Goal: Task Accomplishment & Management: Complete application form

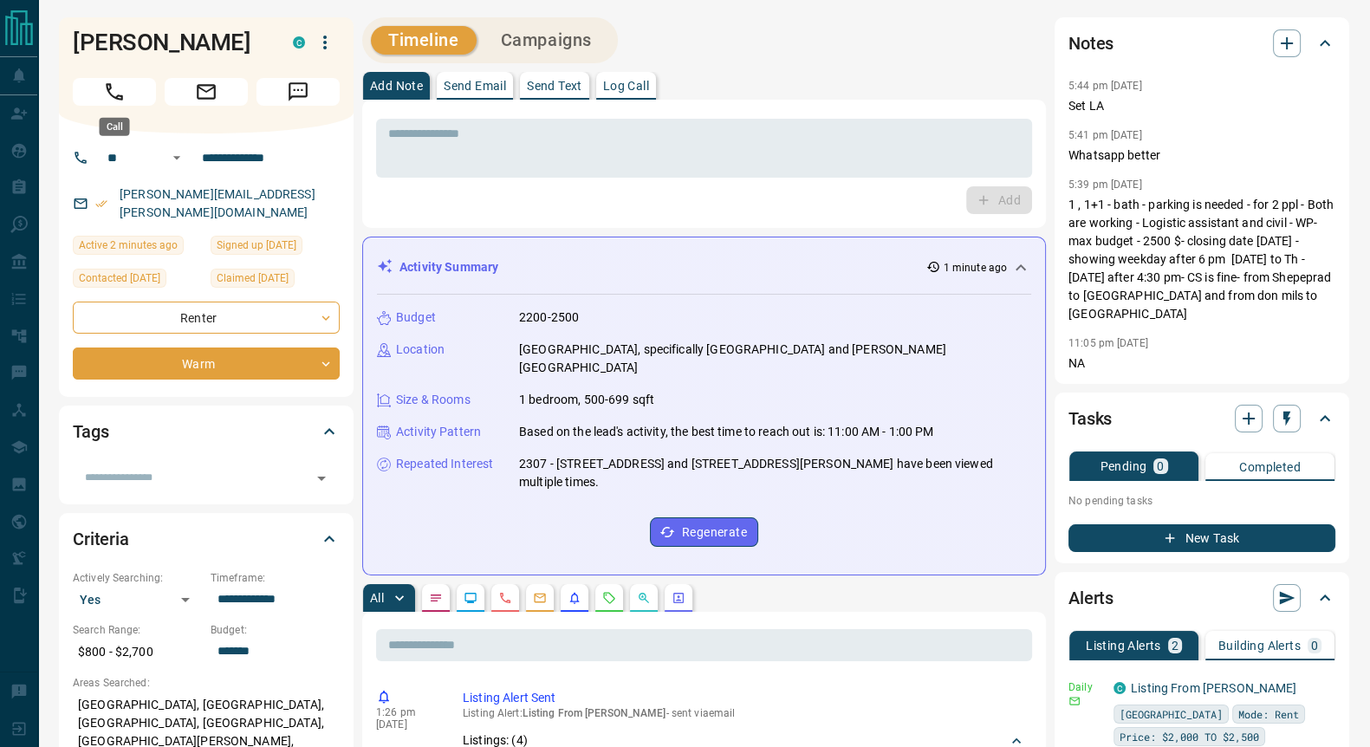
click at [109, 95] on icon "Call" at bounding box center [114, 92] width 23 height 23
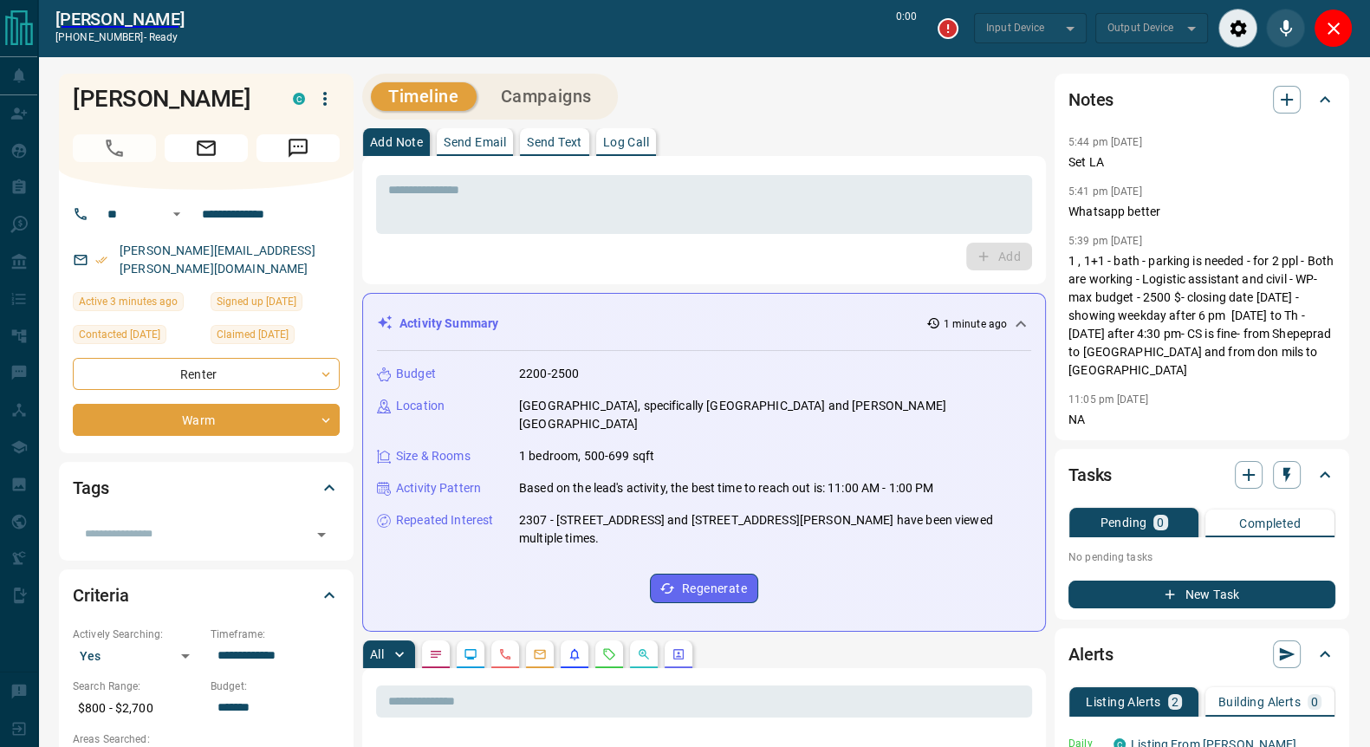
type input "*******"
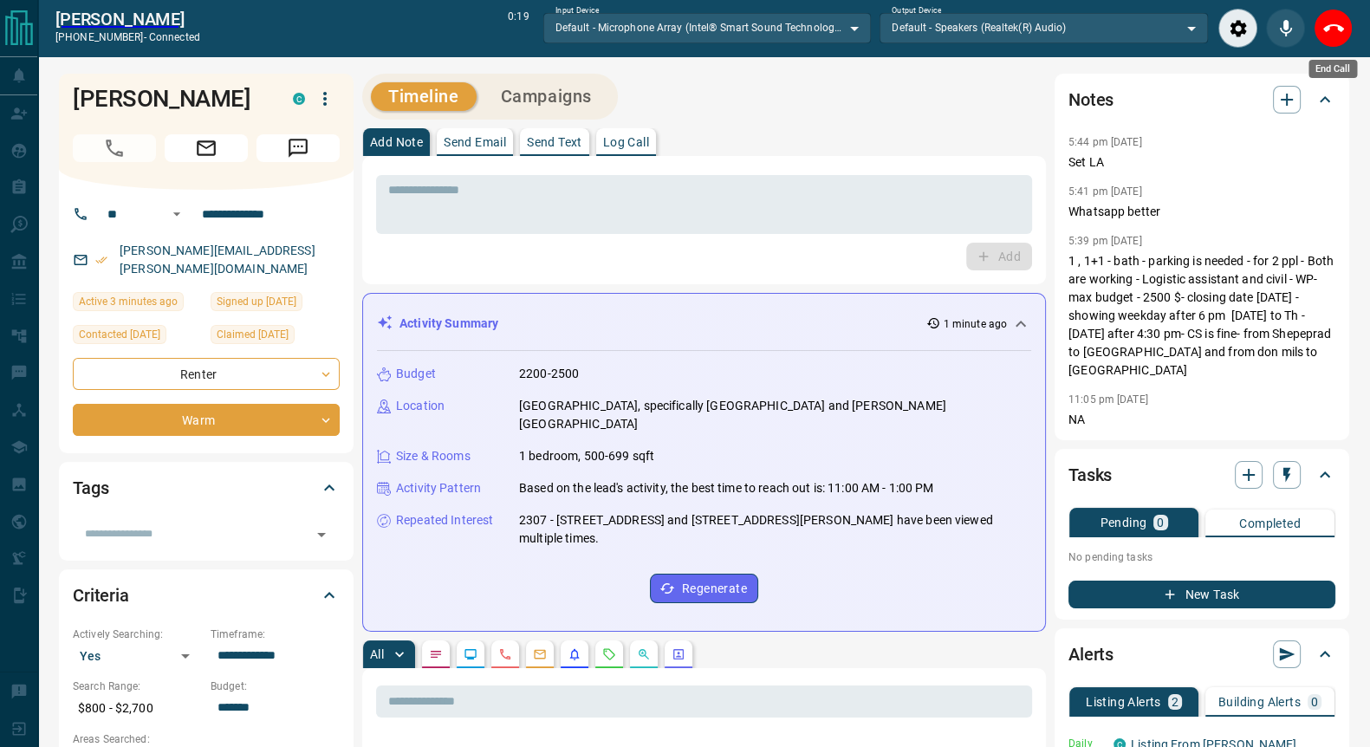
click at [1324, 28] on icon "End Call" at bounding box center [1333, 28] width 21 height 8
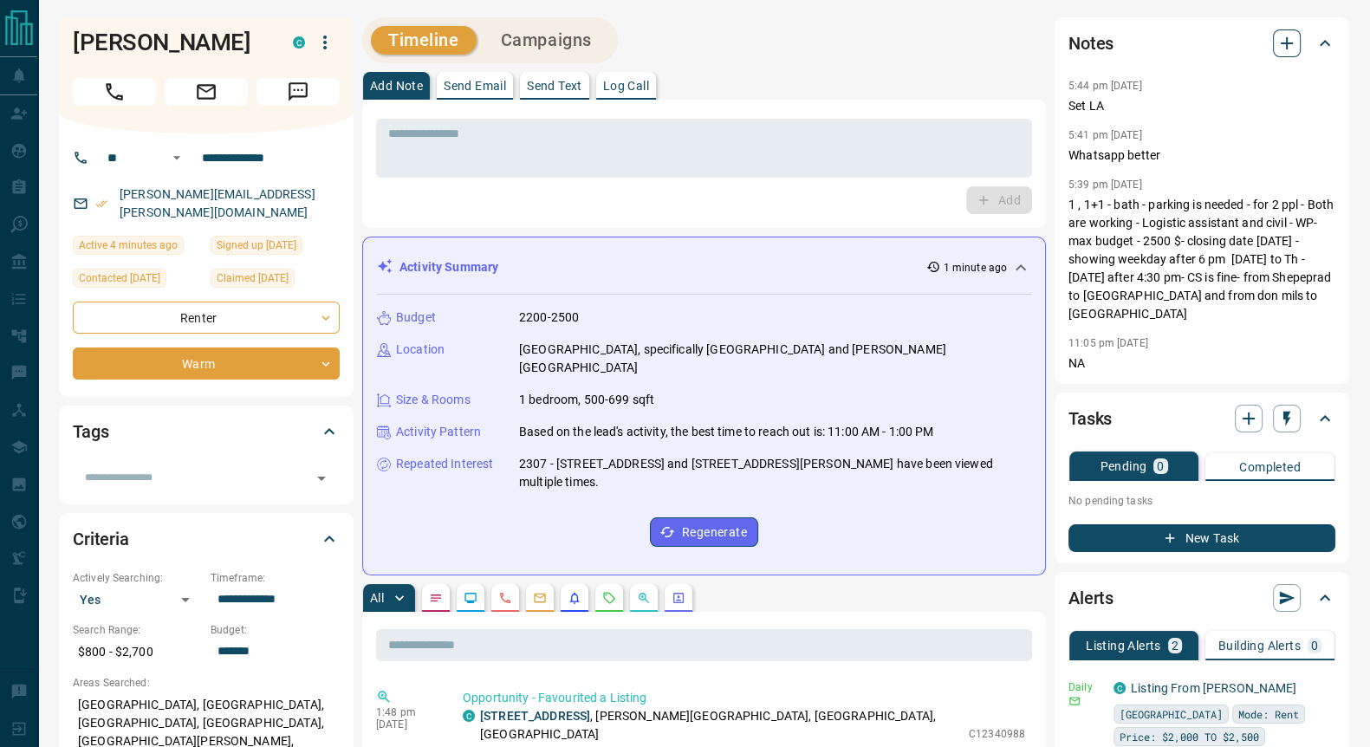
click at [1286, 46] on icon "button" at bounding box center [1286, 43] width 12 height 12
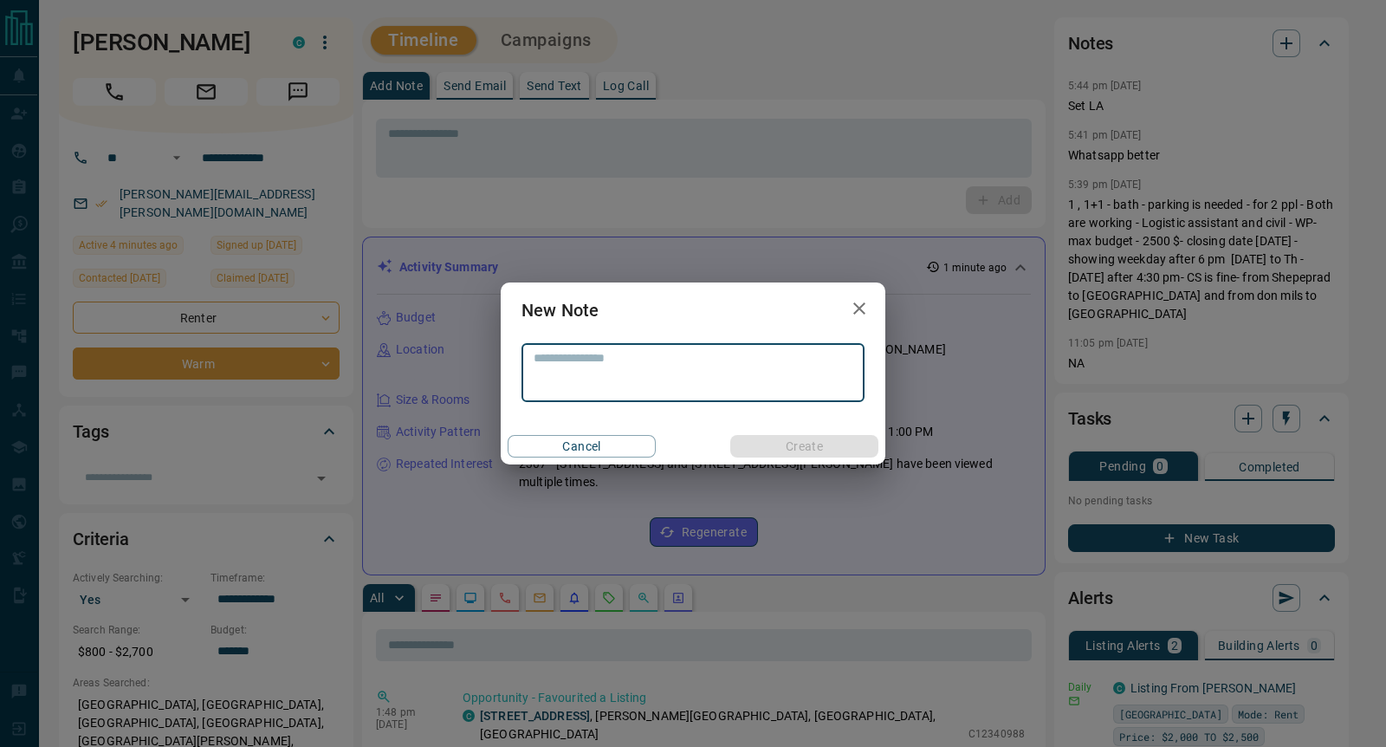
click at [626, 370] on textarea at bounding box center [693, 373] width 319 height 44
type textarea "********"
click at [803, 451] on button "Create" at bounding box center [804, 446] width 148 height 23
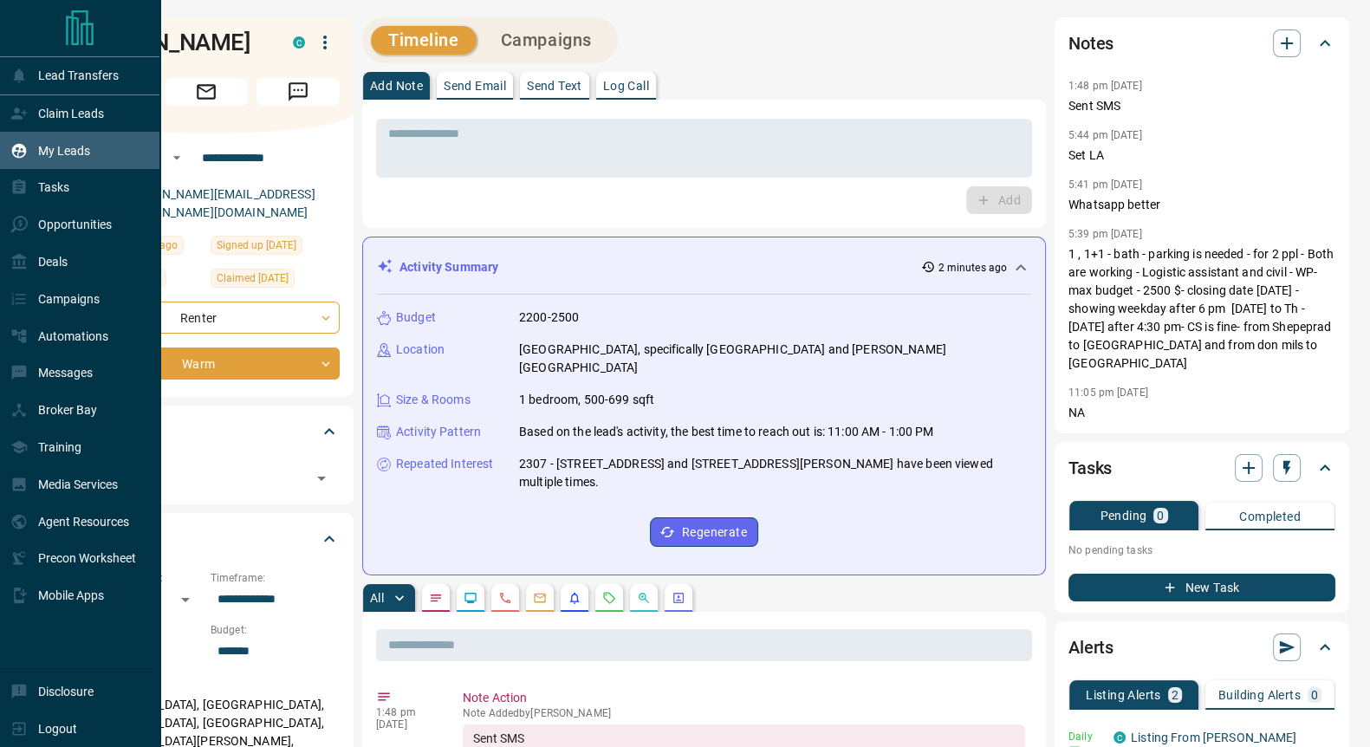
click at [74, 153] on p "My Leads" at bounding box center [64, 151] width 52 height 14
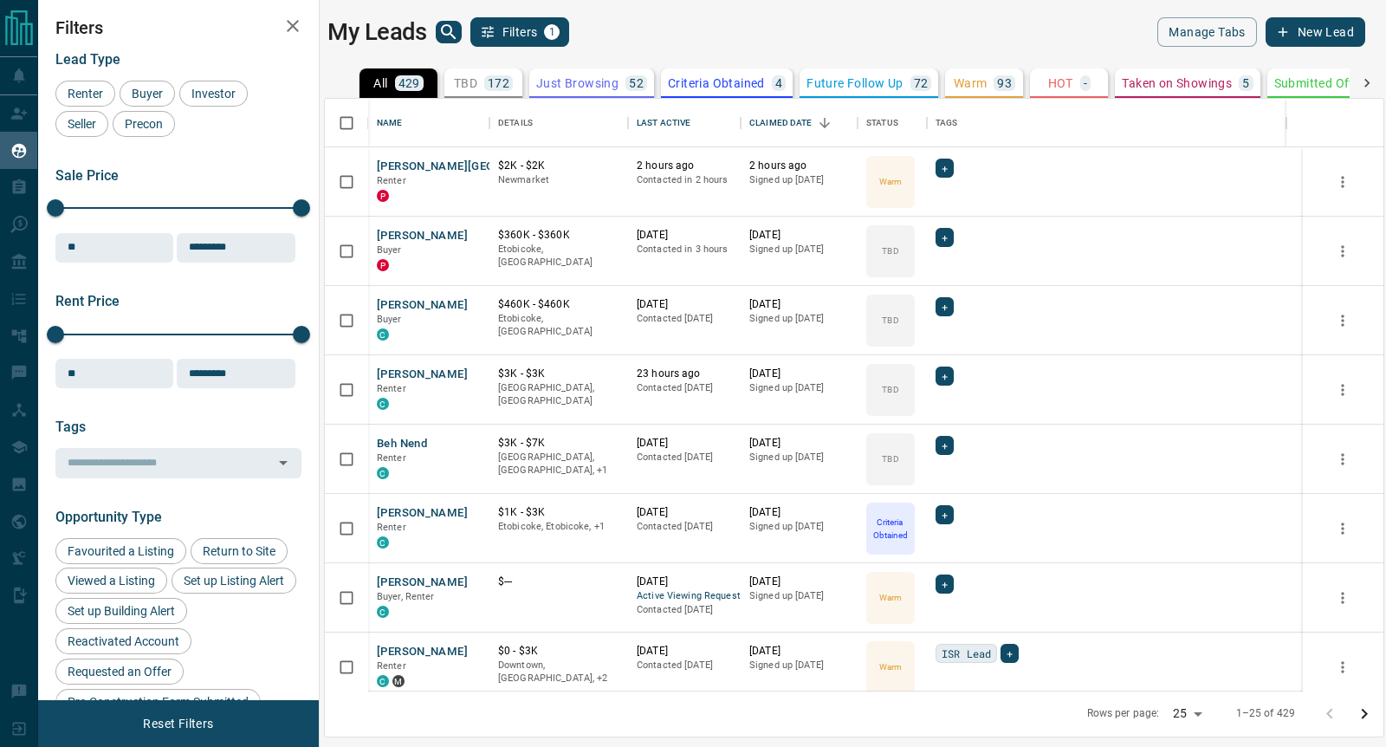
scroll to position [575, 1042]
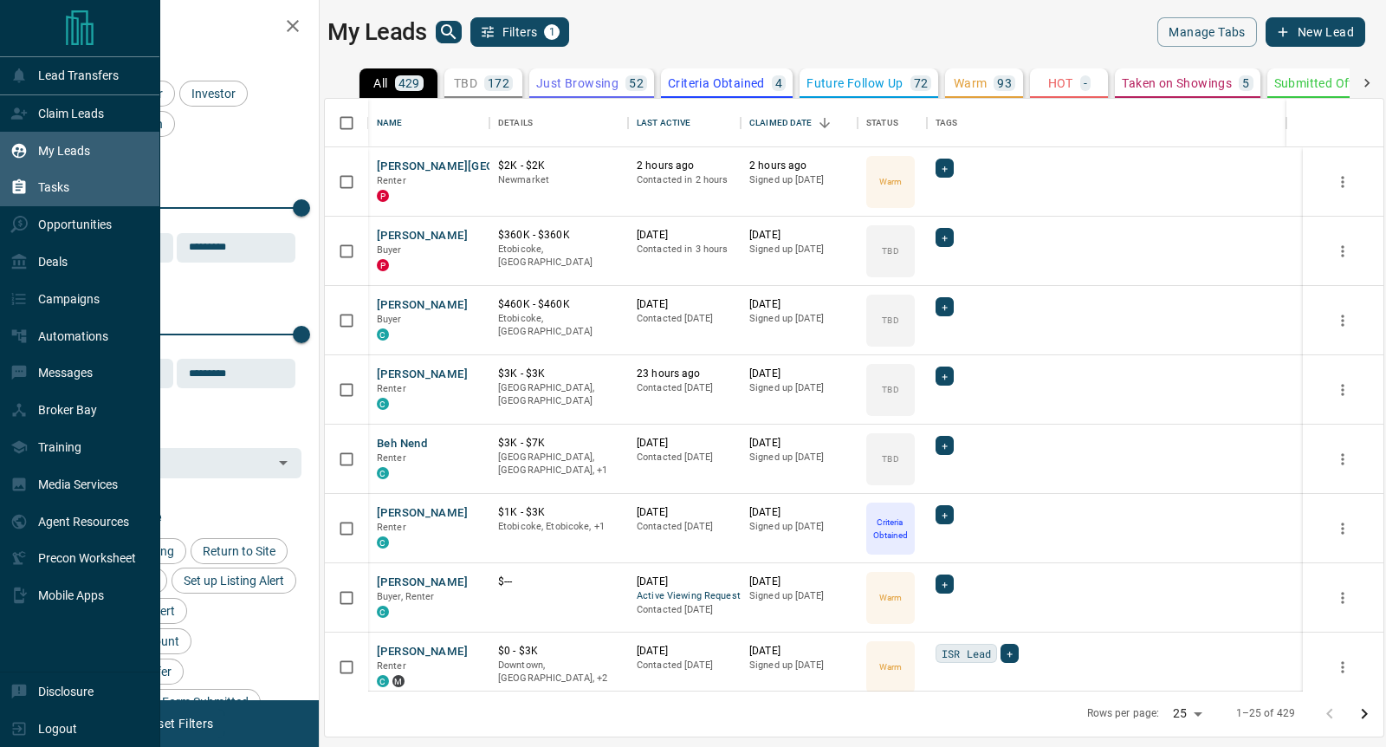
click at [64, 186] on p "Tasks" at bounding box center [53, 187] width 31 height 14
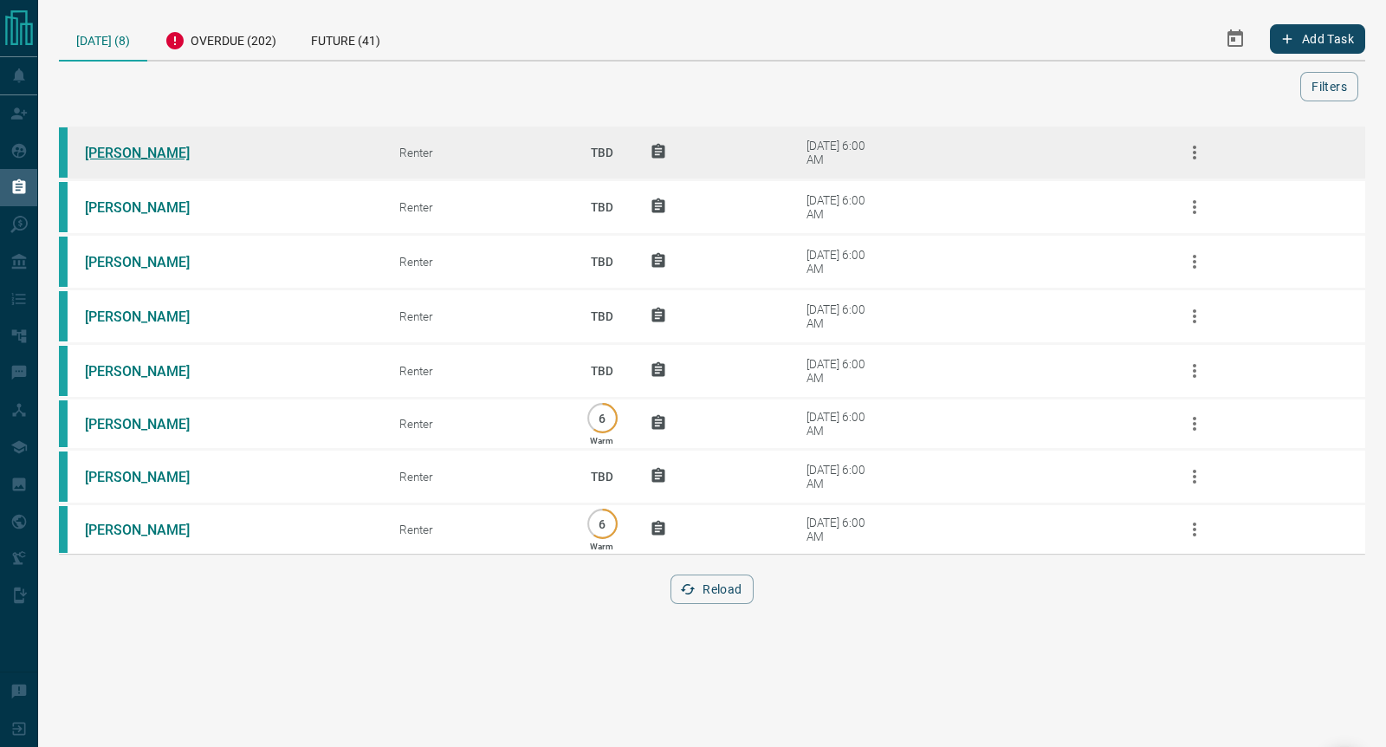
click at [126, 148] on link "[PERSON_NAME]" at bounding box center [150, 153] width 130 height 16
